Goal: Find specific page/section

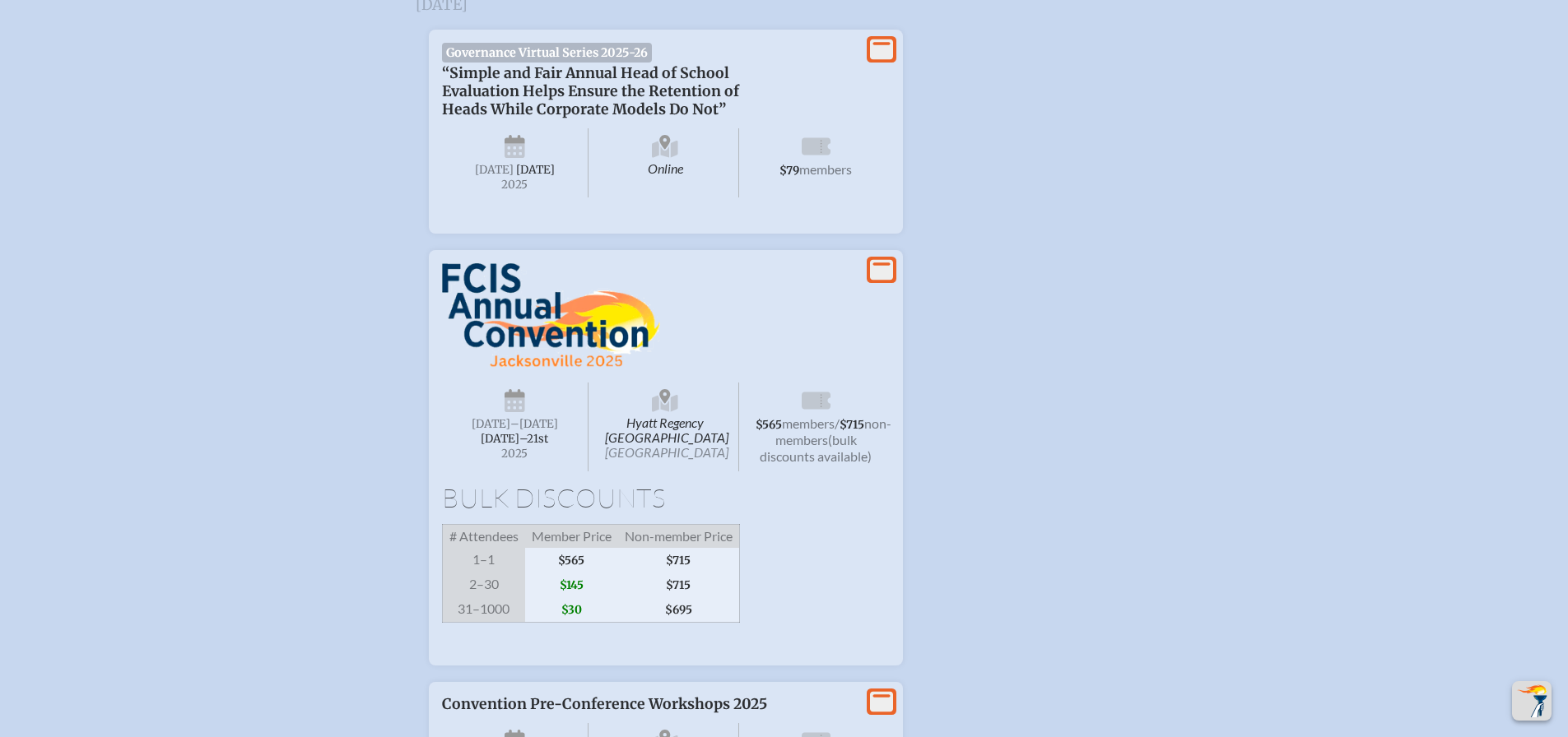
scroll to position [2385, 0]
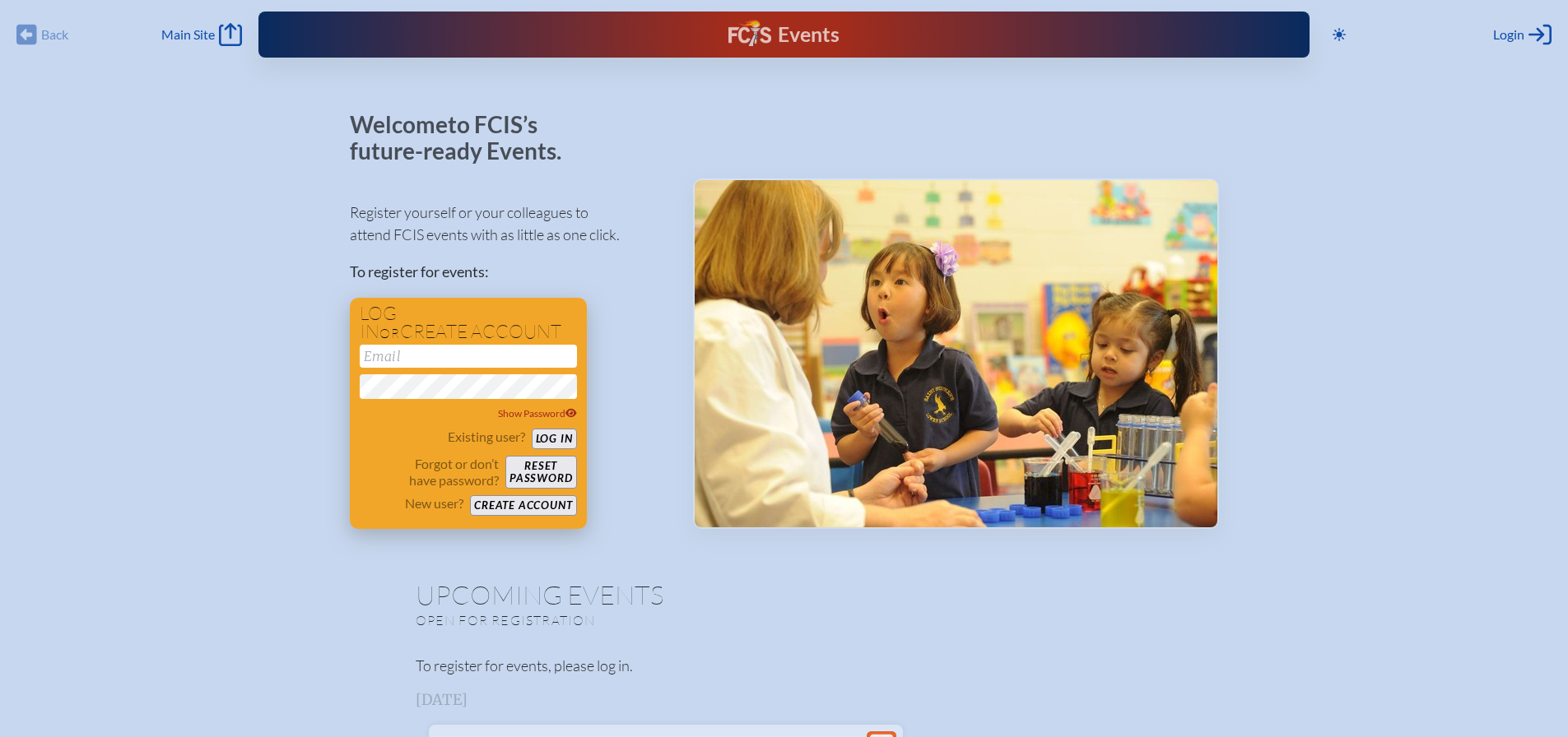
type input "[EMAIL_ADDRESS][DOMAIN_NAME]"
click at [564, 441] on button "Log in" at bounding box center [555, 439] width 45 height 21
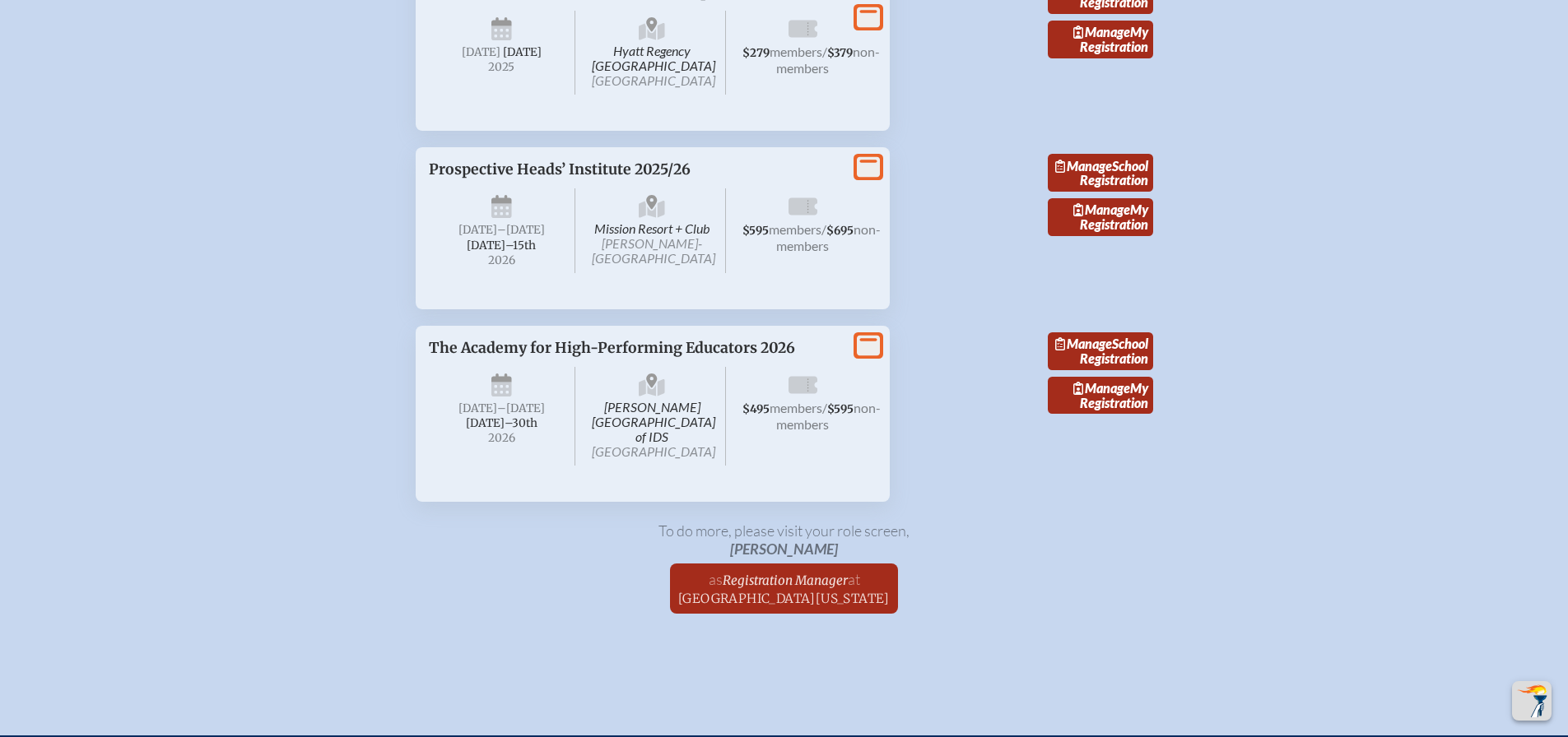
scroll to position [2832, 0]
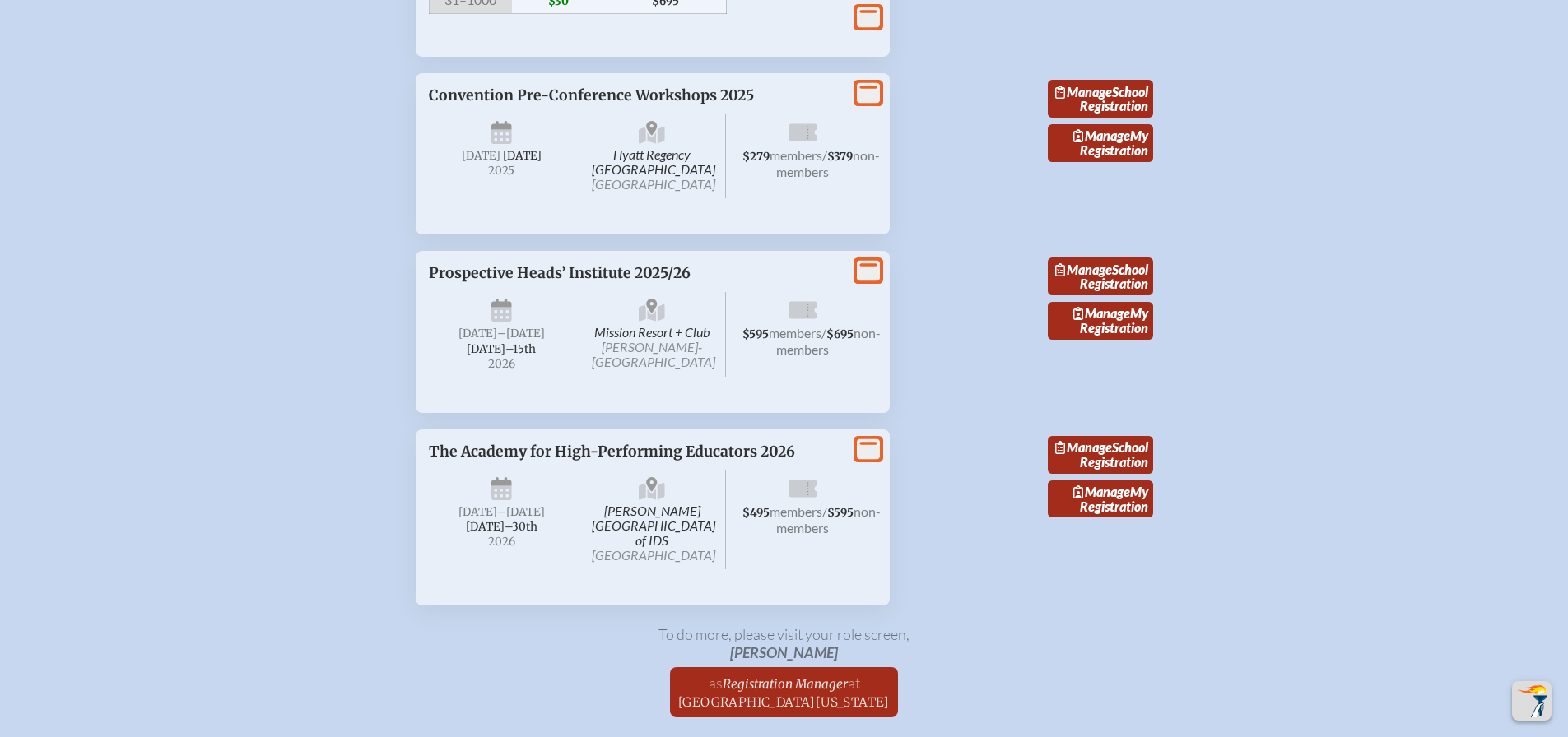
click at [866, 103] on icon at bounding box center [868, 94] width 23 height 21
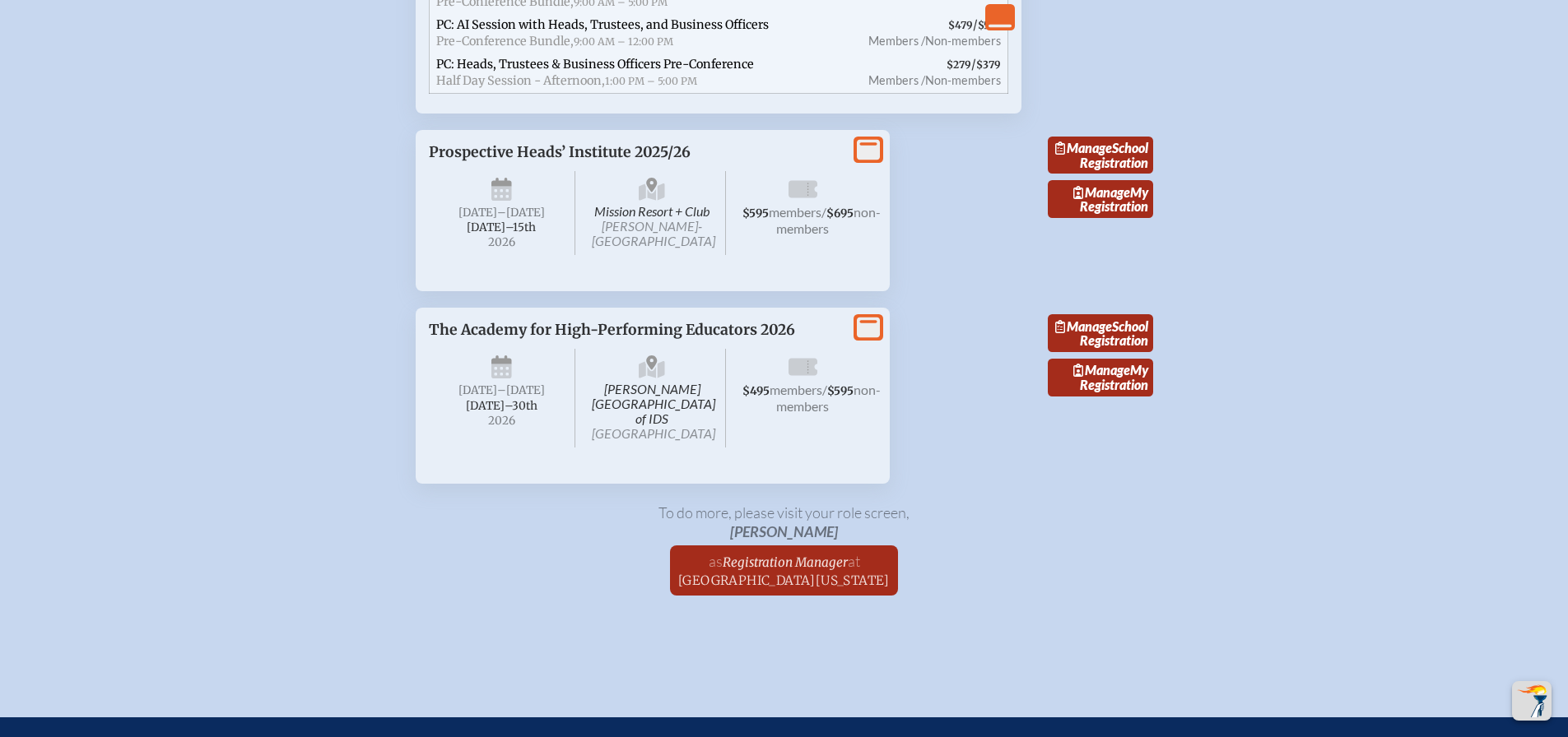
scroll to position [3334, 0]
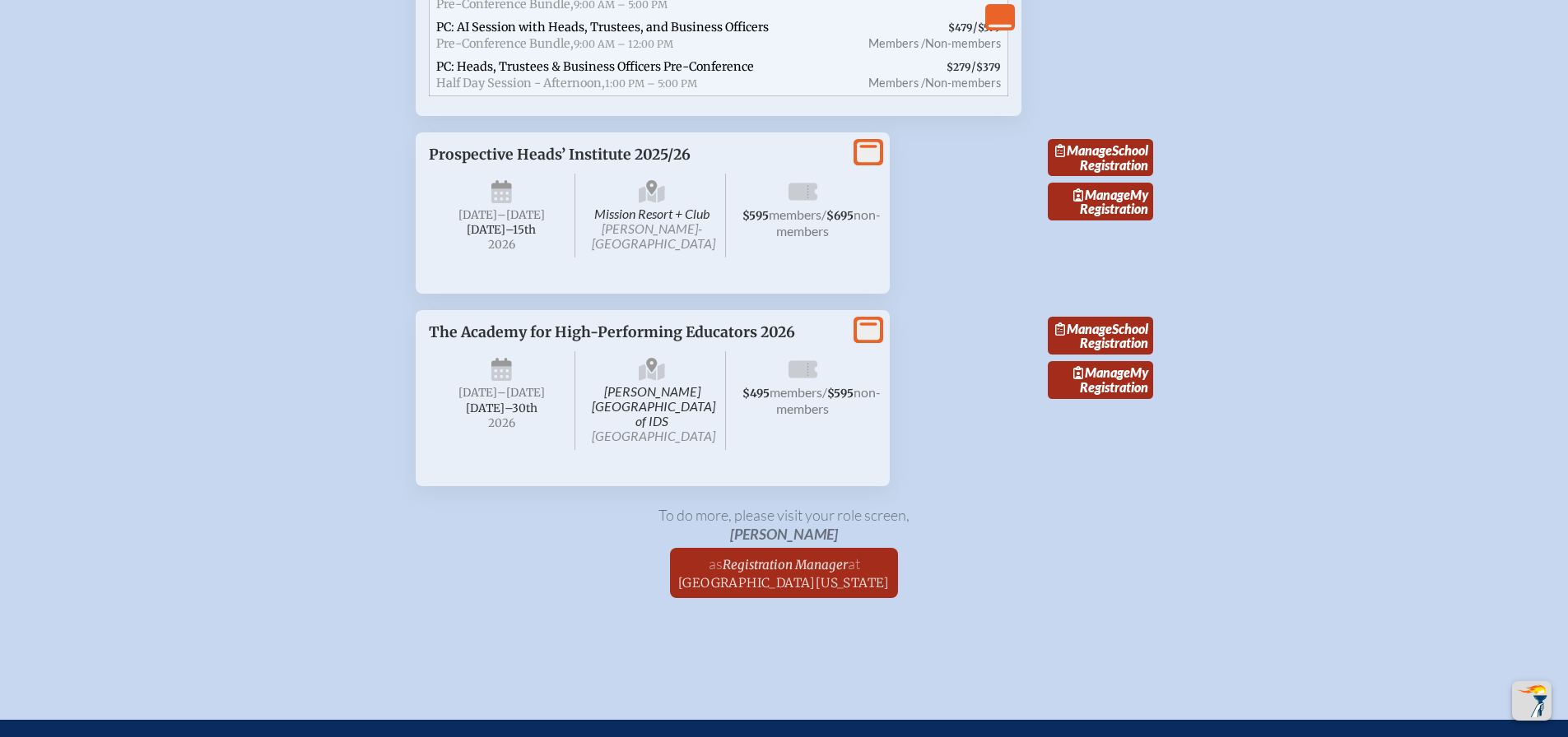
click at [869, 163] on icon at bounding box center [868, 152] width 23 height 21
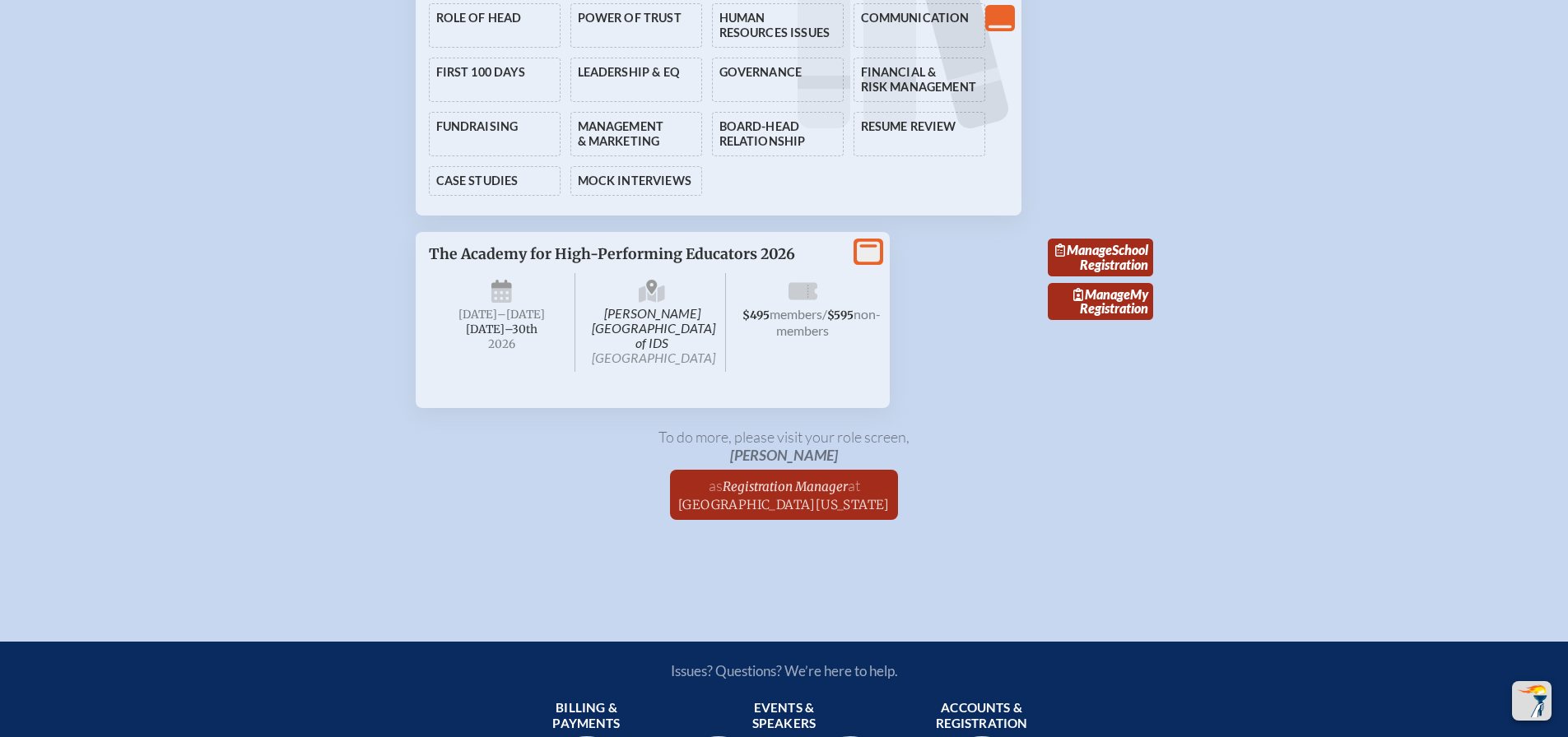
scroll to position [4396, 0]
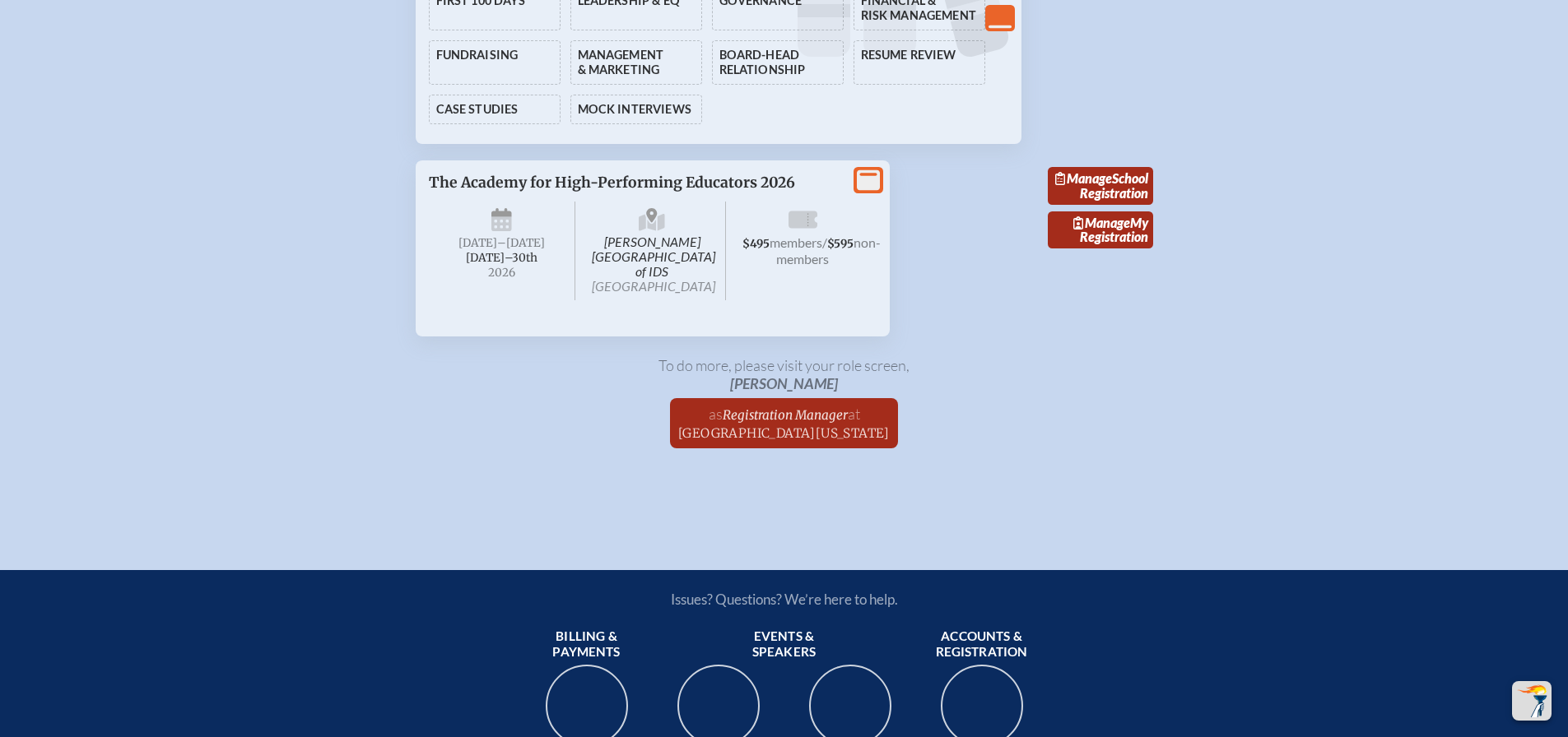
click at [869, 191] on icon at bounding box center [868, 181] width 23 height 21
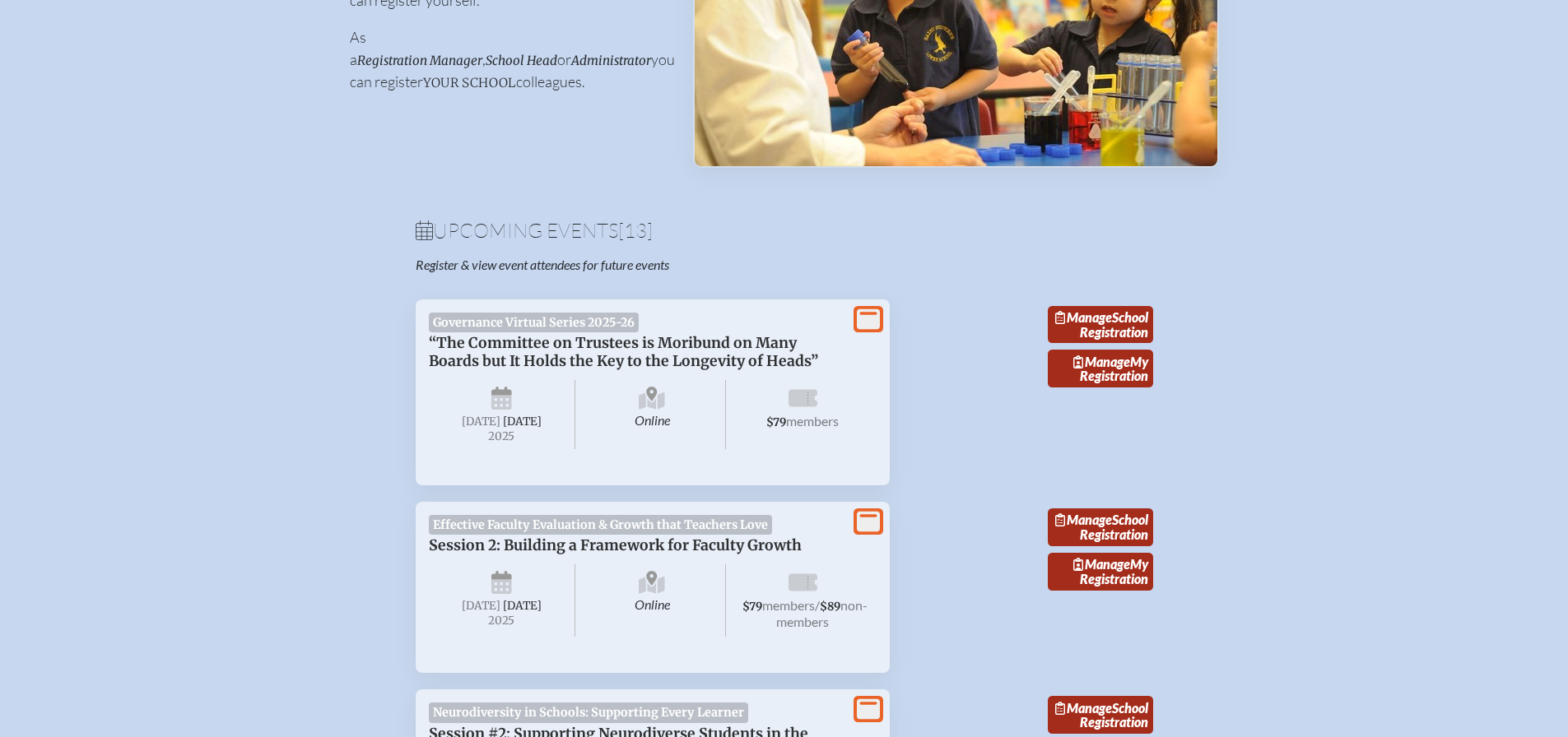
scroll to position [374, 0]
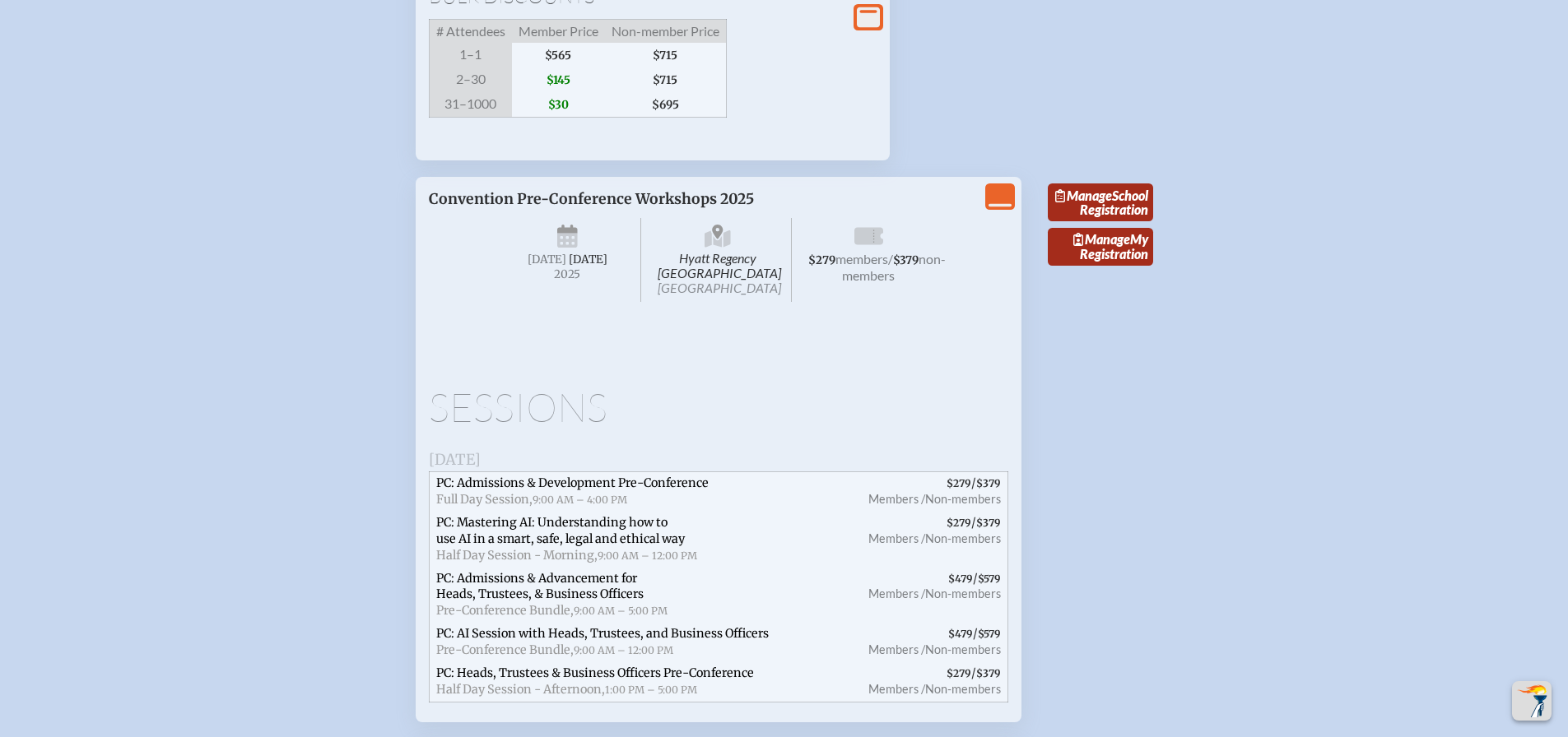
scroll to position [2720, 0]
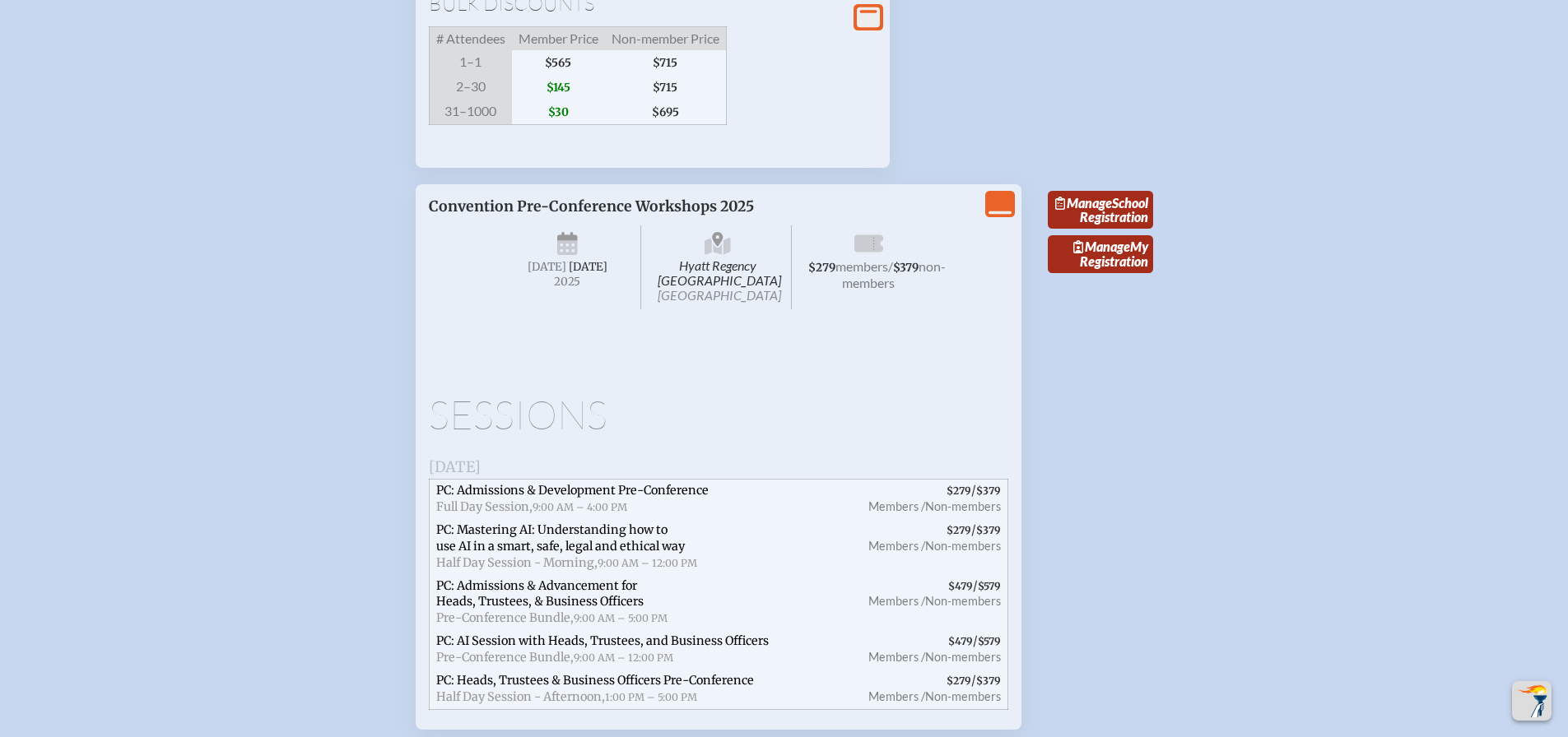
click at [995, 216] on icon "View Less" at bounding box center [1000, 204] width 23 height 23
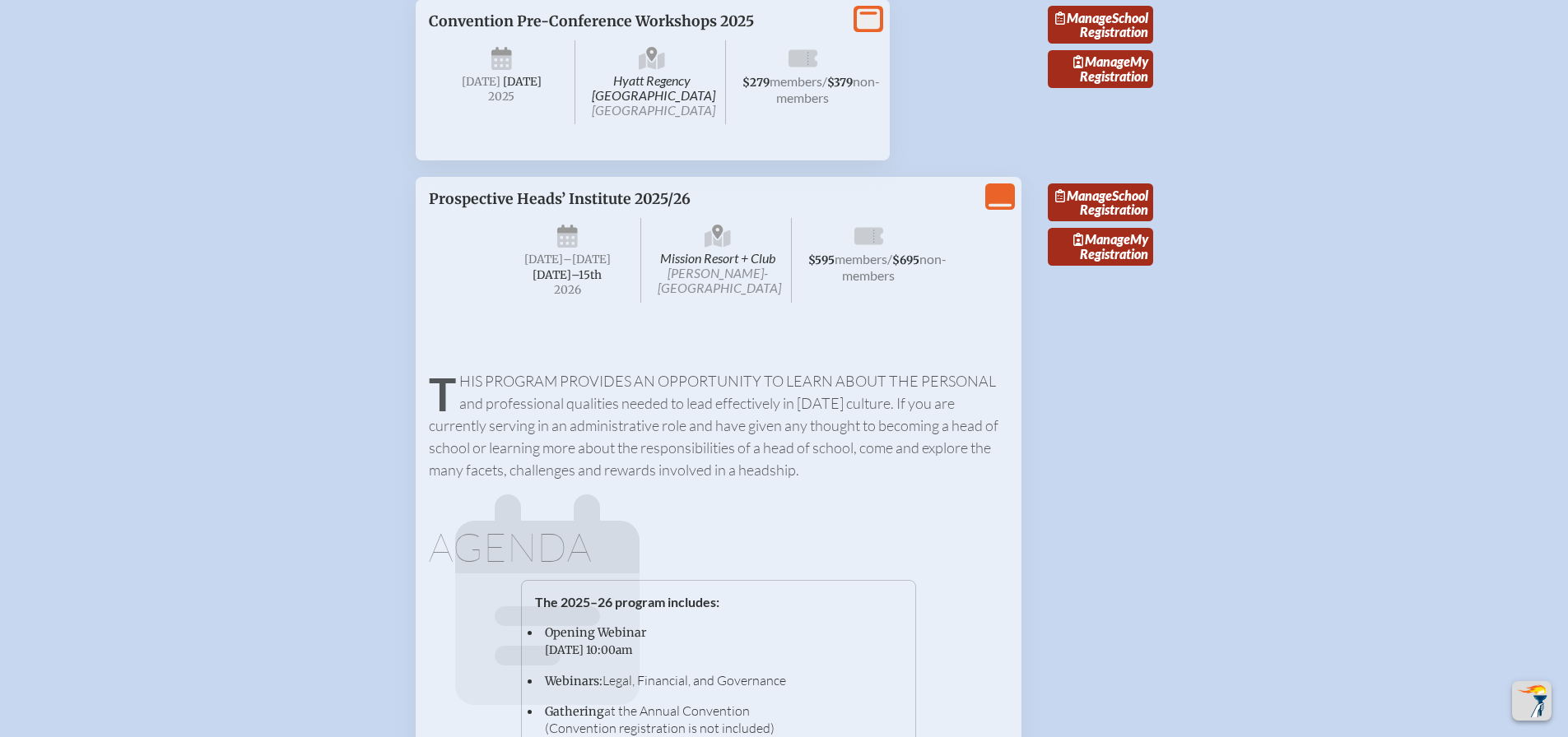
scroll to position [2867, 0]
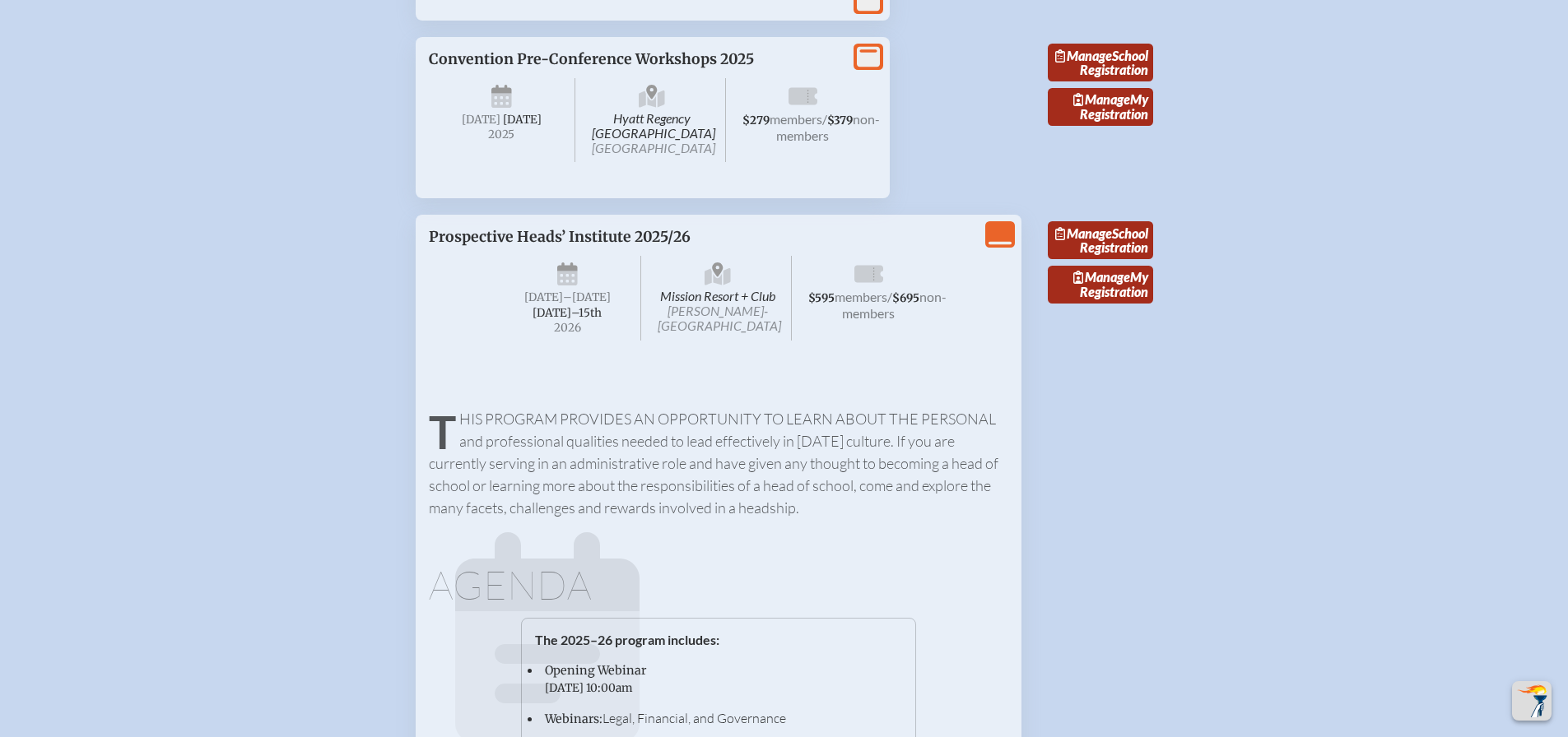
click at [868, 68] on icon at bounding box center [868, 57] width 23 height 21
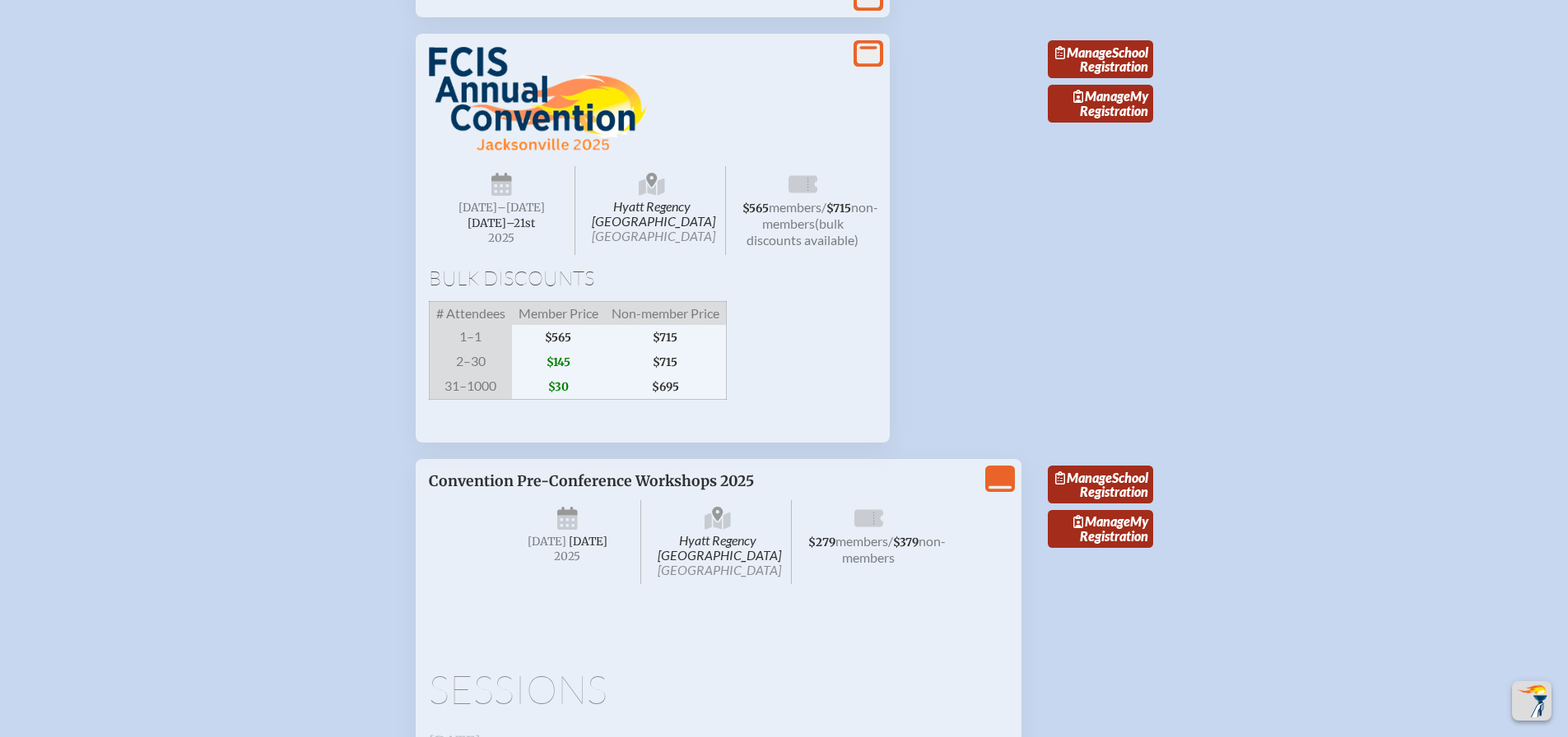
scroll to position [2433, 0]
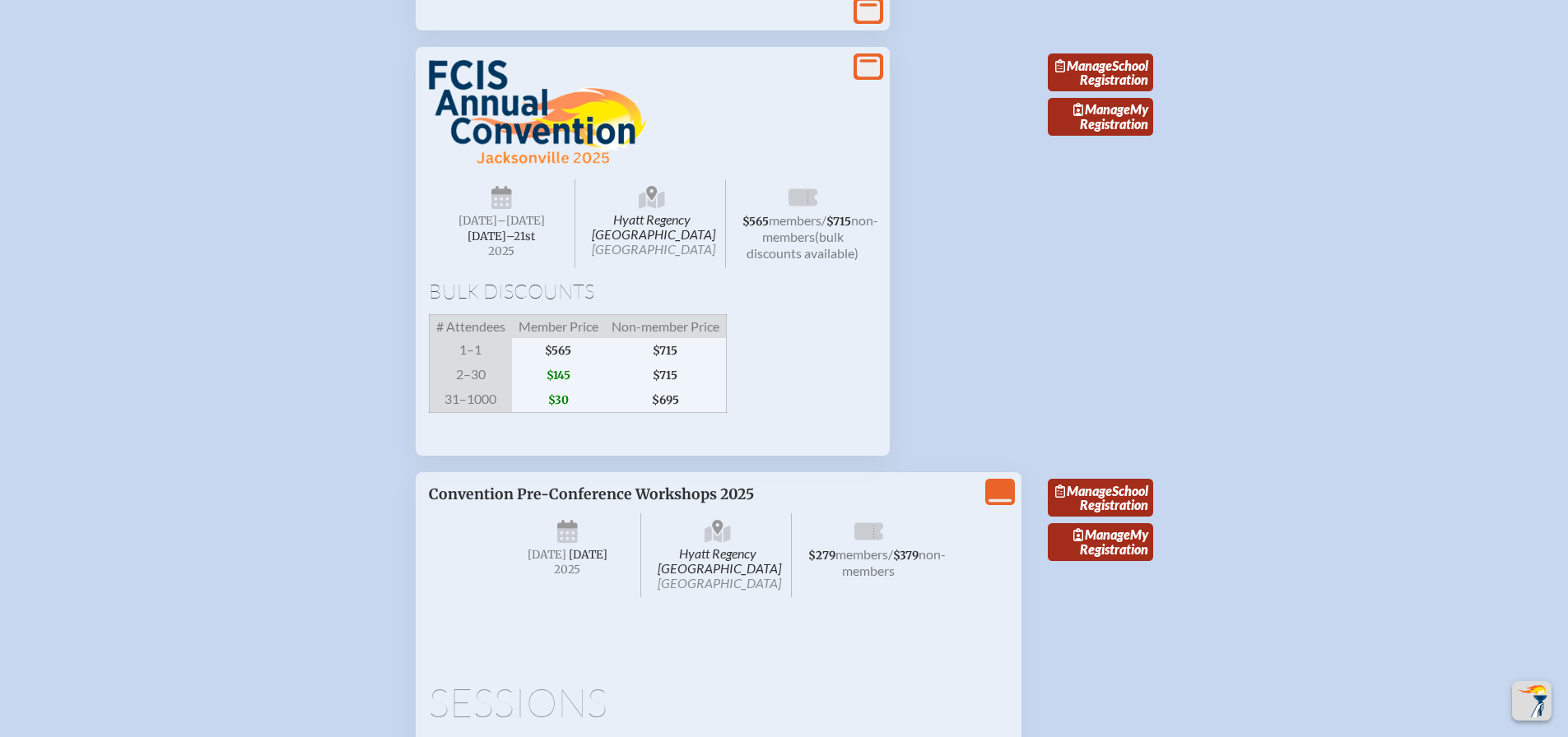
click at [854, 80] on div "View More" at bounding box center [868, 67] width 30 height 26
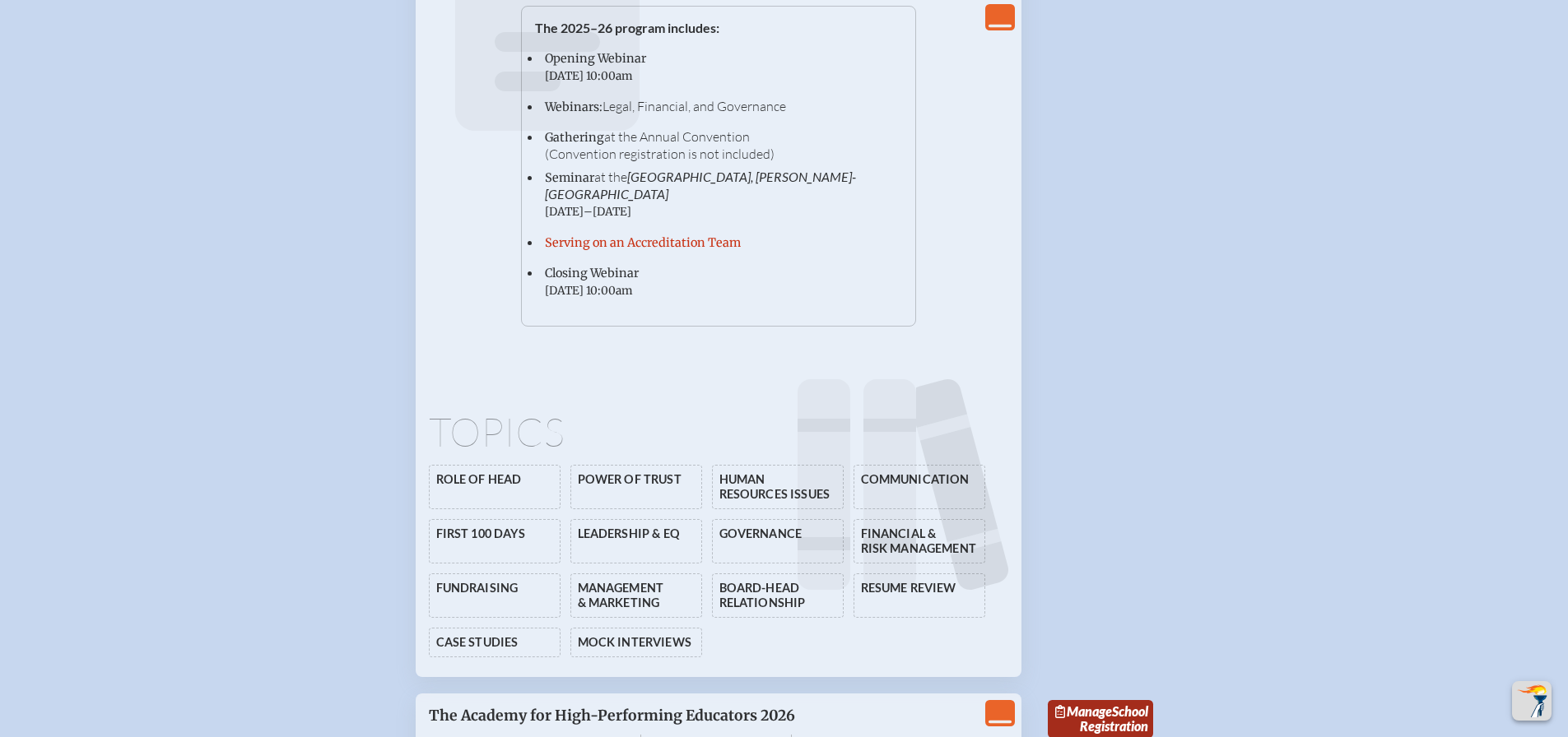
scroll to position [4698, 0]
